Goal: Navigation & Orientation: Go to known website

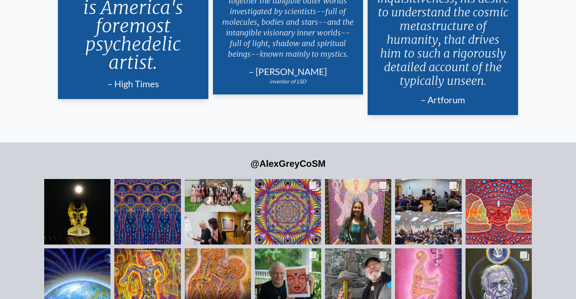
scroll to position [1732, 0]
